Goal: Transaction & Acquisition: Download file/media

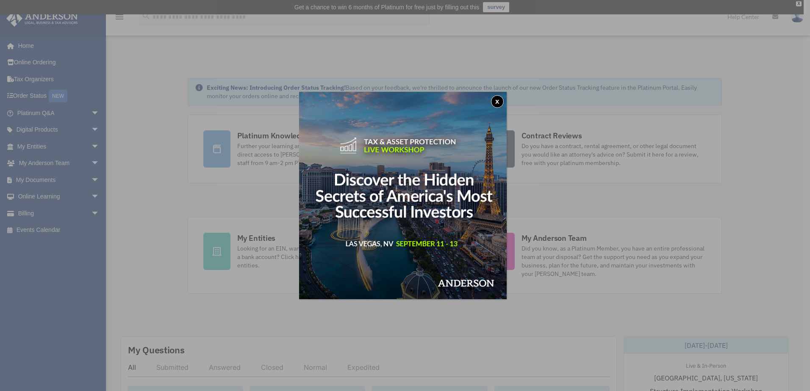
click at [498, 100] on button "x" at bounding box center [497, 101] width 13 height 13
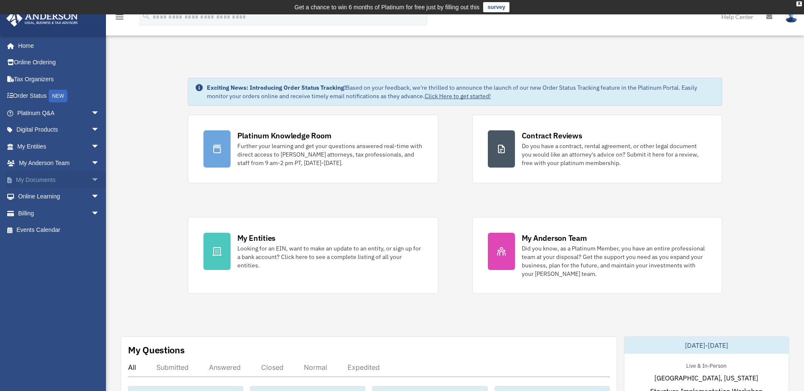
click at [78, 178] on link "My Documents arrow_drop_down" at bounding box center [59, 180] width 106 height 17
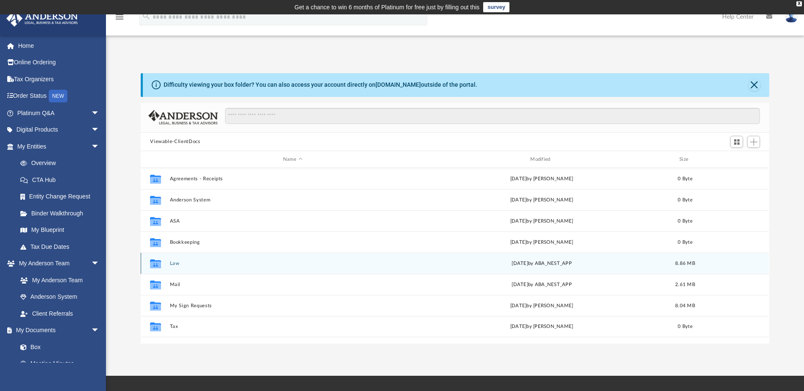
click at [412, 261] on button "Law" at bounding box center [292, 264] width 245 height 6
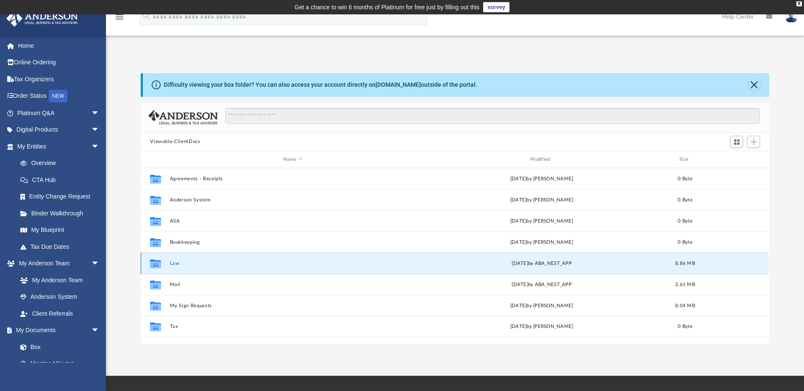
click at [412, 261] on button "Law" at bounding box center [292, 264] width 245 height 6
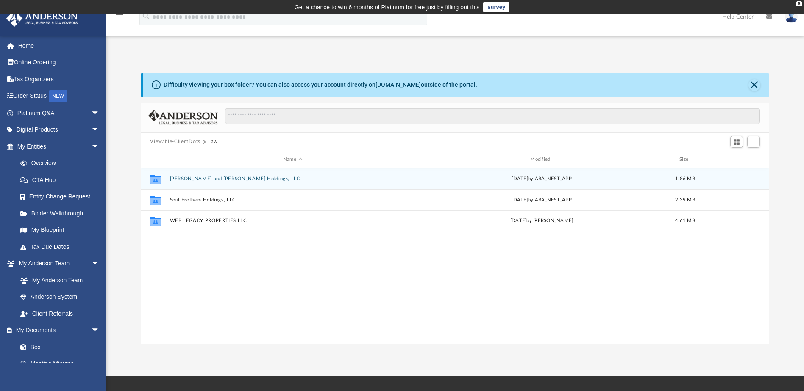
click at [444, 178] on div "[DATE] by ABA_NEST_APP" at bounding box center [541, 179] width 245 height 8
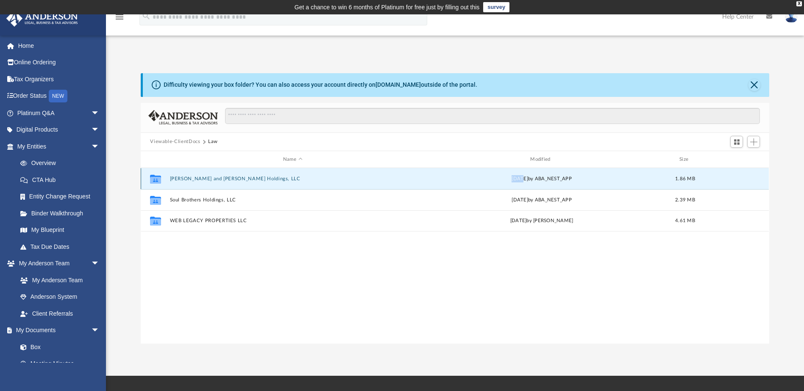
click at [444, 178] on div "[DATE] by ABA_NEST_APP" at bounding box center [541, 179] width 245 height 8
drag, startPoint x: 444, startPoint y: 178, endPoint x: 399, endPoint y: 181, distance: 44.6
click at [399, 181] on button "[PERSON_NAME] and [PERSON_NAME] Holdings, LLC" at bounding box center [292, 179] width 245 height 6
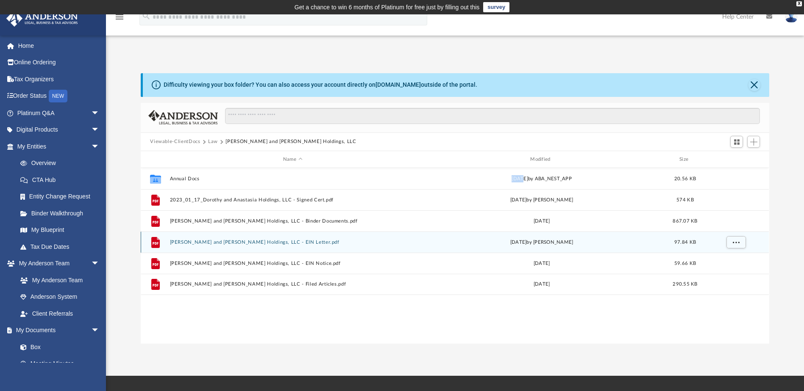
click at [356, 242] on button "Dorothy and Anastasia Holdings, LLC - EIN Letter.pdf" at bounding box center [292, 243] width 245 height 6
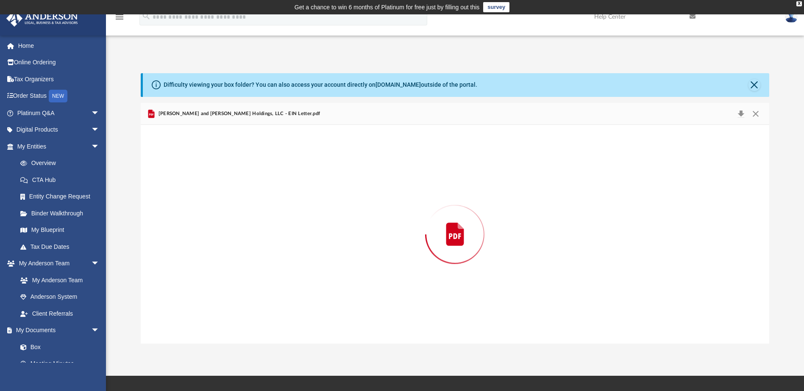
click at [356, 242] on div "Preview" at bounding box center [455, 234] width 628 height 219
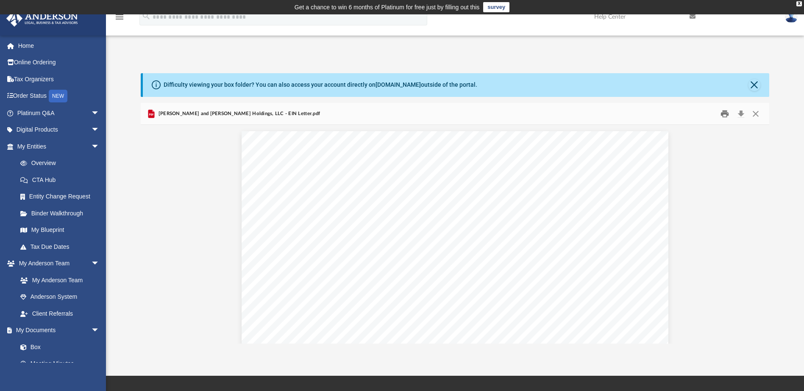
click at [724, 115] on button "Print" at bounding box center [724, 113] width 17 height 13
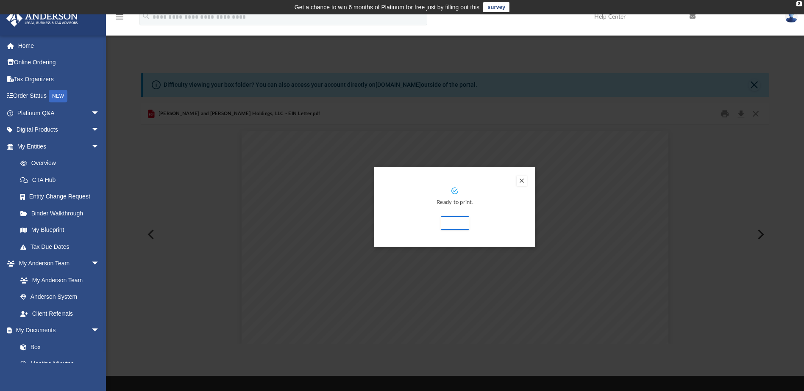
click at [519, 178] on button "Preview" at bounding box center [521, 181] width 10 height 10
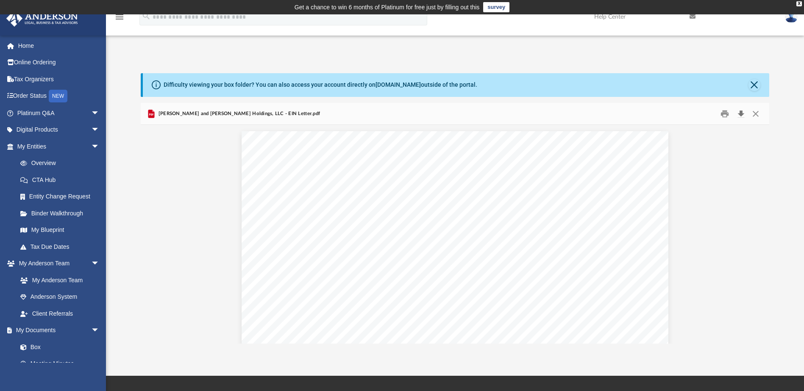
click at [740, 115] on button "Download" at bounding box center [740, 113] width 15 height 13
click at [753, 84] on button "Close" at bounding box center [754, 85] width 12 height 12
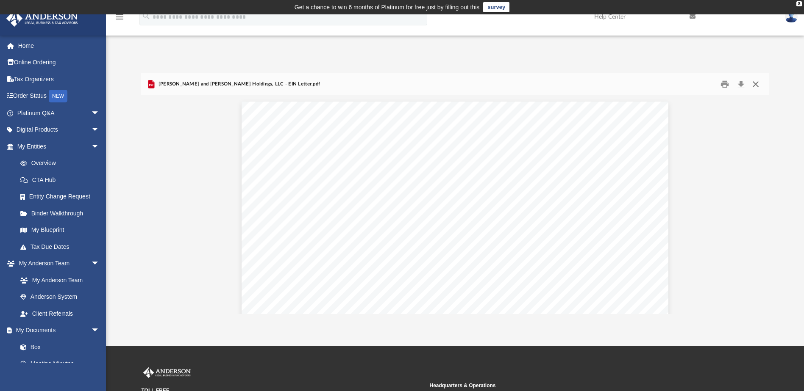
click at [757, 83] on button "Close" at bounding box center [755, 84] width 15 height 13
